Goal: Transaction & Acquisition: Book appointment/travel/reservation

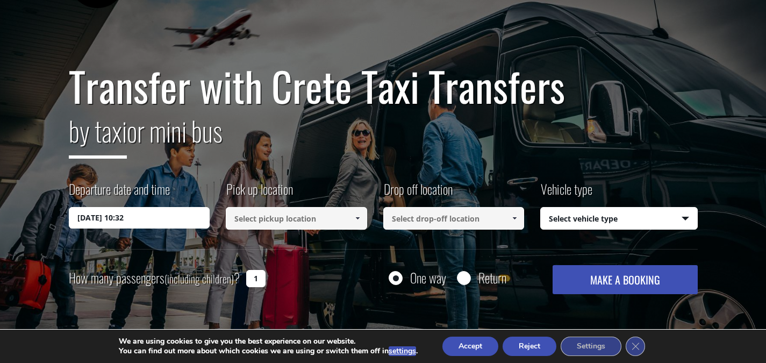
scroll to position [54, 0]
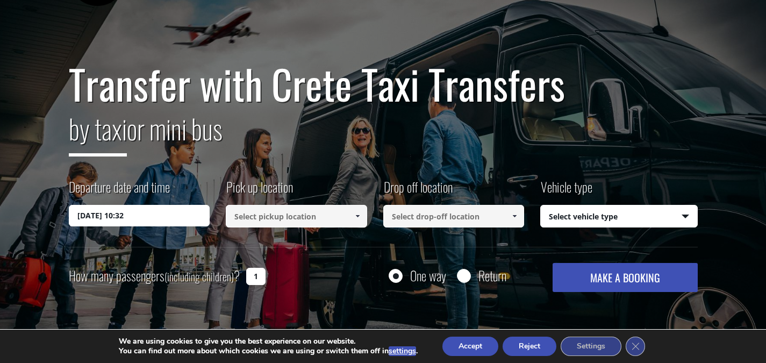
click at [179, 208] on input "18/08/2025 10:32" at bounding box center [139, 215] width 141 height 21
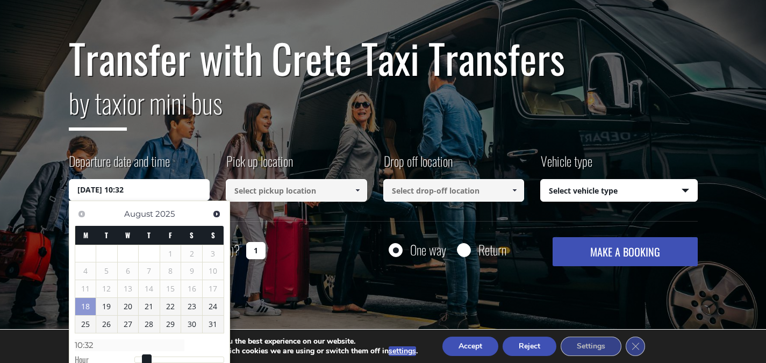
scroll to position [107, 0]
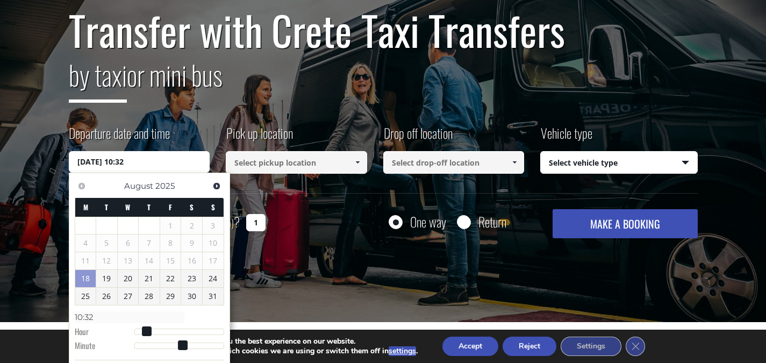
click at [214, 175] on div "Previous Next August 2025 M T W T F S S 1 2 3 4 5 6 7 8 9 10 11 12 13 14 15 16 …" at bounding box center [149, 283] width 161 height 220
click at [212, 184] on span "Next" at bounding box center [216, 186] width 9 height 9
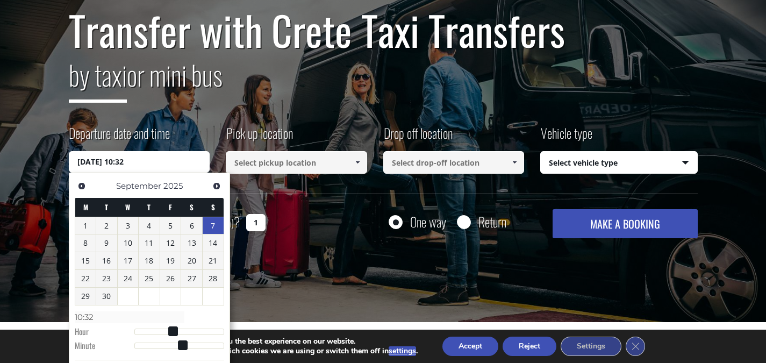
click at [216, 227] on link "7" at bounding box center [213, 225] width 21 height 17
type input "07/09/2025 00:00"
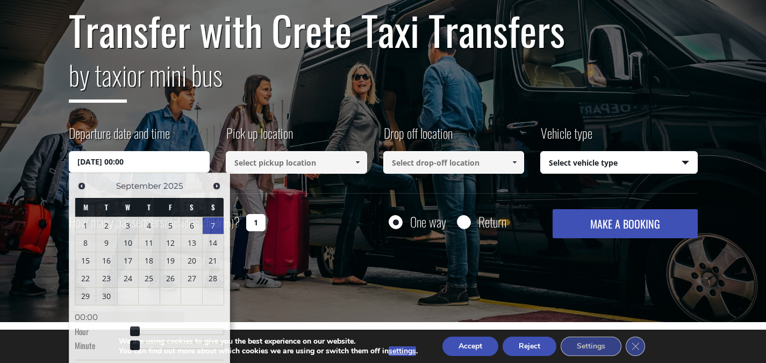
click at [295, 161] on input at bounding box center [296, 162] width 141 height 23
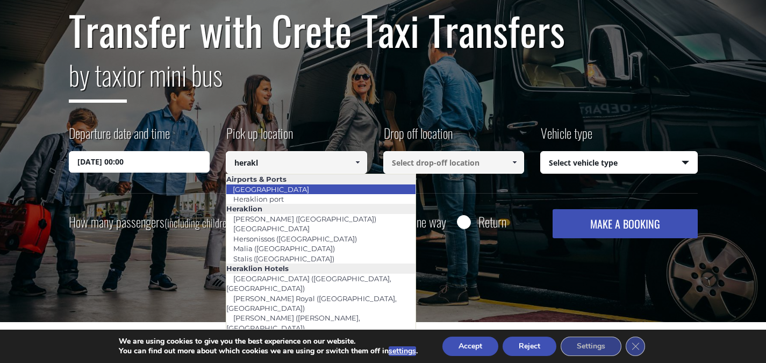
click at [292, 189] on link "[GEOGRAPHIC_DATA]" at bounding box center [271, 189] width 90 height 15
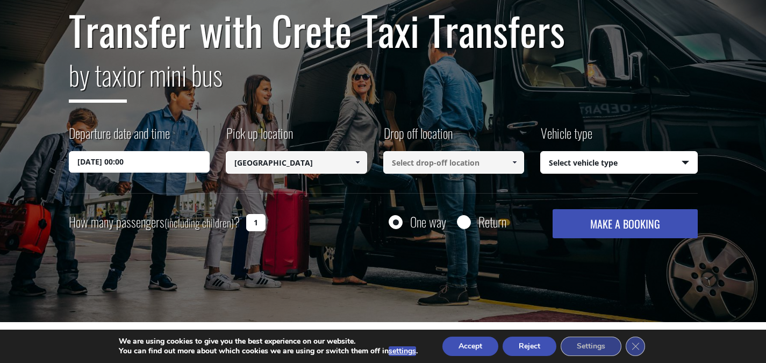
type input "[GEOGRAPHIC_DATA]"
click at [477, 164] on input at bounding box center [453, 162] width 141 height 23
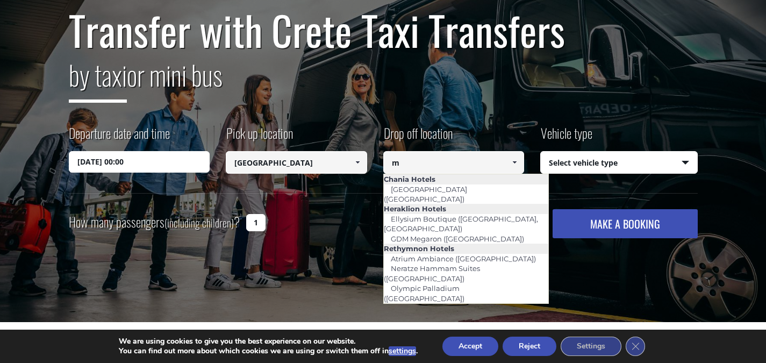
type input "m"
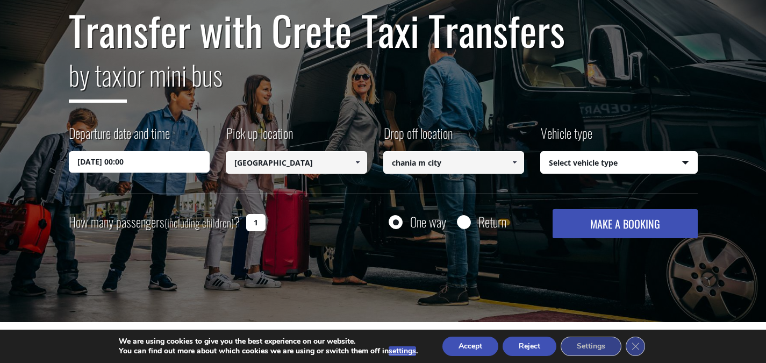
click at [458, 163] on input "chania m city" at bounding box center [453, 162] width 141 height 23
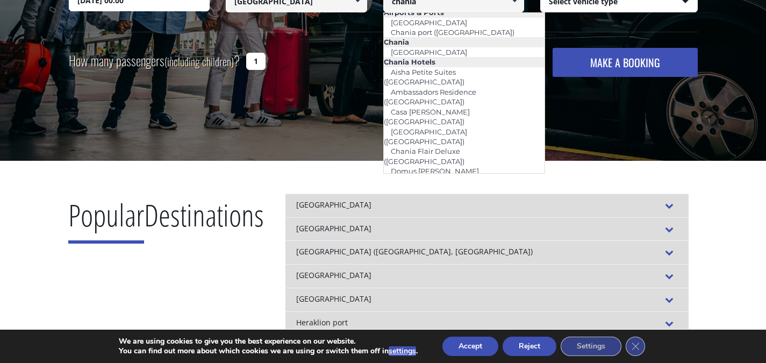
scroll to position [0, 0]
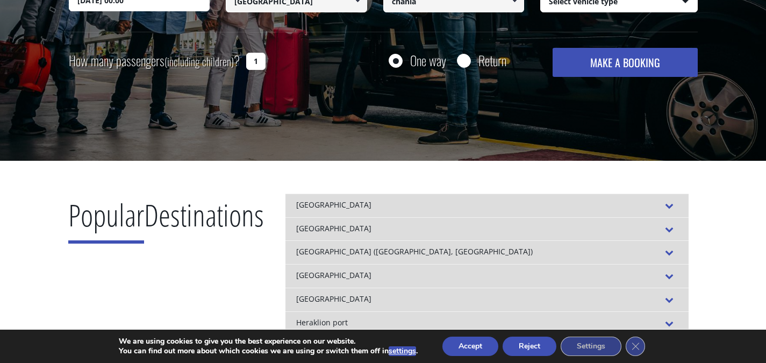
click at [467, 354] on button "Accept" at bounding box center [470, 345] width 56 height 19
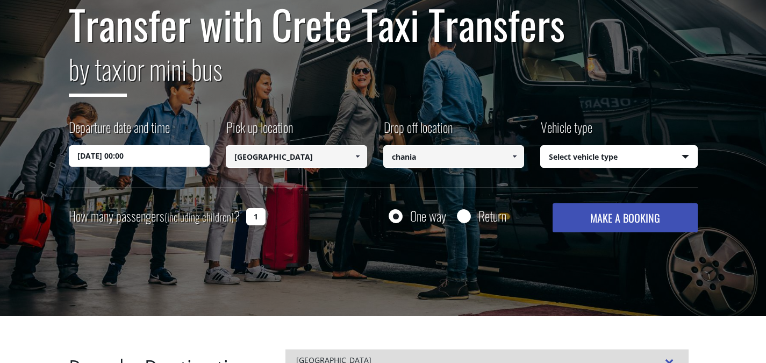
scroll to position [107, 0]
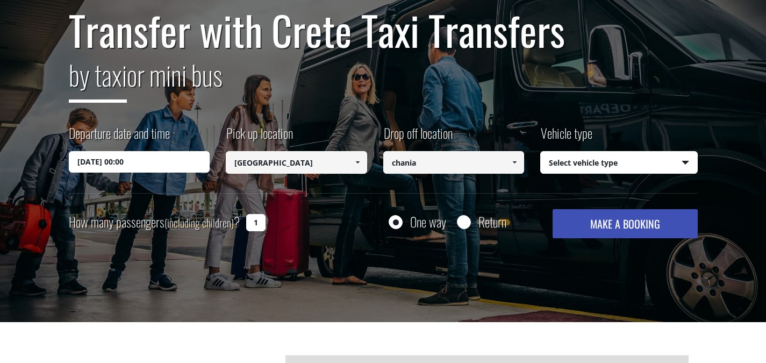
click at [435, 168] on input "chania" at bounding box center [453, 162] width 141 height 23
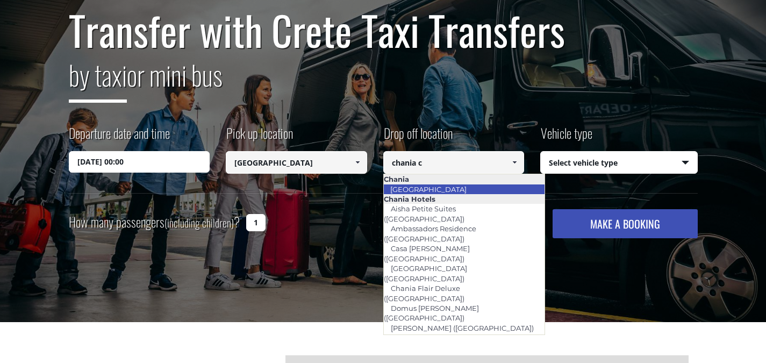
click at [481, 187] on li "[GEOGRAPHIC_DATA]" at bounding box center [464, 189] width 161 height 10
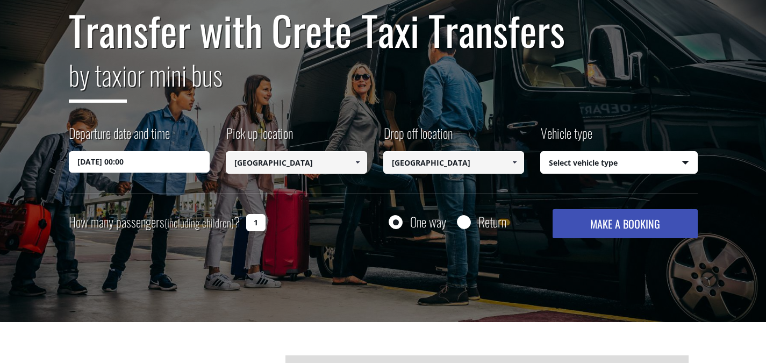
type input "[GEOGRAPHIC_DATA]"
click at [604, 146] on div "Vehicle type Select vehicle type Select vehicle type Taxi (4 passengers) Merced…" at bounding box center [618, 149] width 157 height 50
click at [604, 158] on select "Select vehicle type Taxi (4 passengers) Mercedes E Class Mini Van (7 passengers…" at bounding box center [619, 163] width 156 height 23
select select "541"
click at [541, 152] on select "Select vehicle type Taxi (4 passengers) Mercedes E Class Mini Van (7 passengers…" at bounding box center [619, 163] width 156 height 23
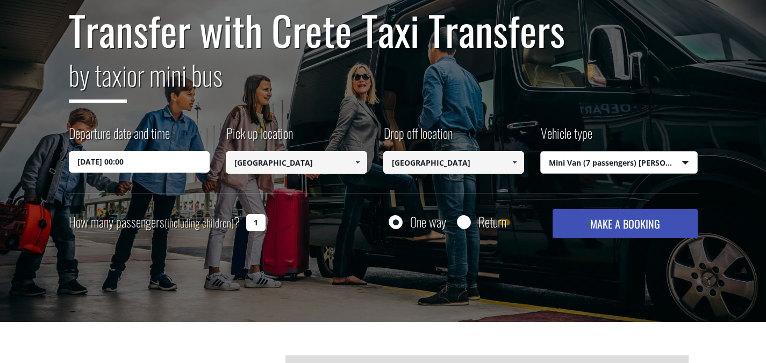
click at [616, 224] on button "MAKE A BOOKING" at bounding box center [625, 223] width 145 height 29
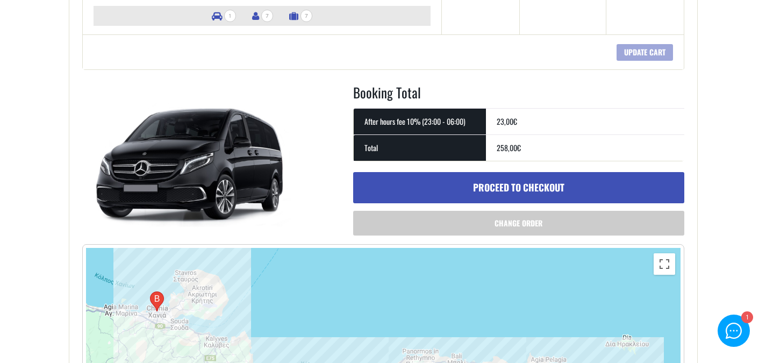
scroll to position [484, 0]
